Goal: Information Seeking & Learning: Understand process/instructions

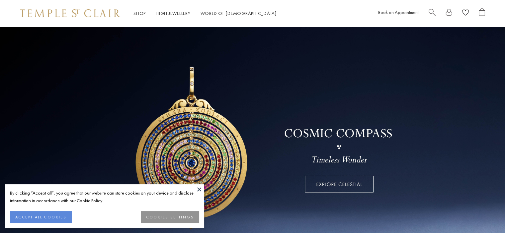
click at [48, 218] on button "ACCEPT ALL COOKIES" at bounding box center [41, 217] width 62 height 12
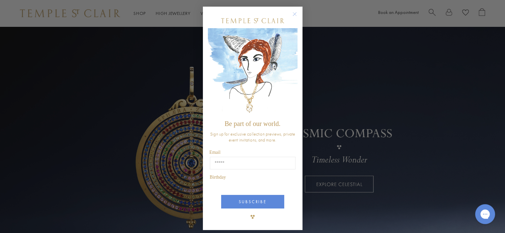
click at [449, 12] on div "Close dialog Be part of our world. Sign up for exclusive collection previews, p…" at bounding box center [252, 116] width 505 height 233
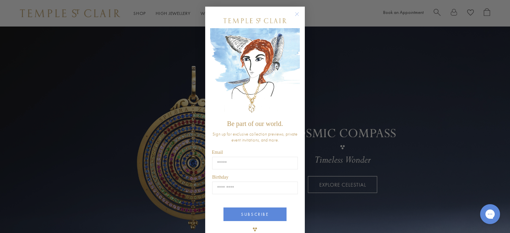
click at [451, 15] on div "Close dialog Be part of our world. Sign up for exclusive collection previews, p…" at bounding box center [255, 116] width 510 height 233
click at [295, 13] on icon "Close dialog" at bounding box center [296, 14] width 3 height 3
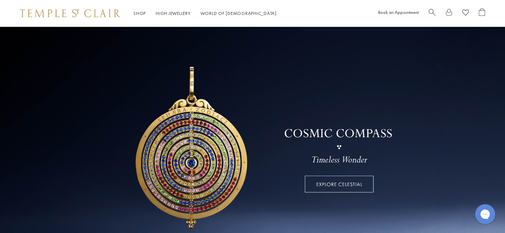
click at [455, 13] on div at bounding box center [456, 13] width 56 height 10
click at [448, 13] on link at bounding box center [448, 13] width 7 height 10
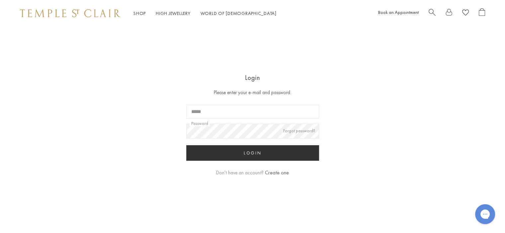
click at [219, 112] on input "Email" at bounding box center [252, 112] width 133 height 14
type input "**********"
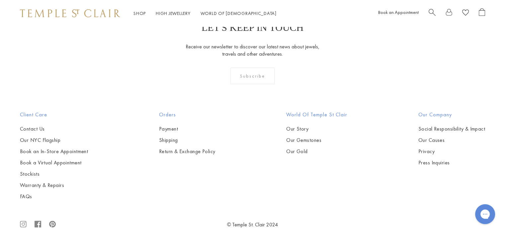
scroll to position [232, 0]
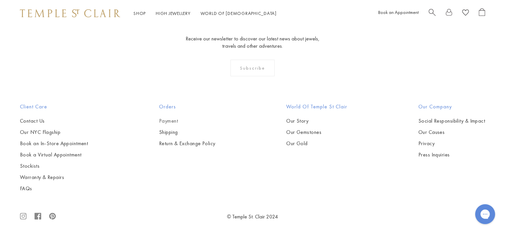
click at [166, 120] on link "Payment" at bounding box center [187, 120] width 56 height 7
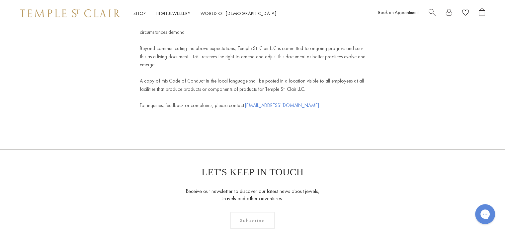
scroll to position [2842, 0]
